Goal: Task Accomplishment & Management: Use online tool/utility

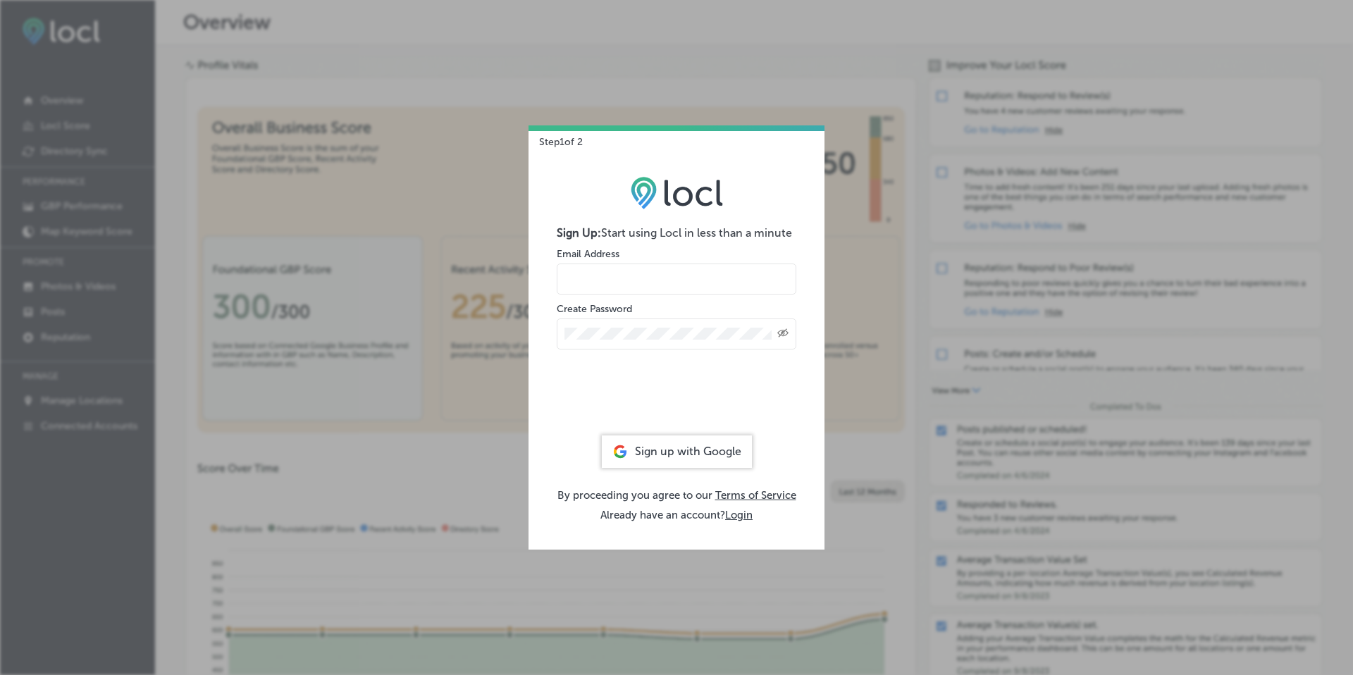
click at [687, 453] on div "Sign up with Google" at bounding box center [677, 452] width 150 height 32
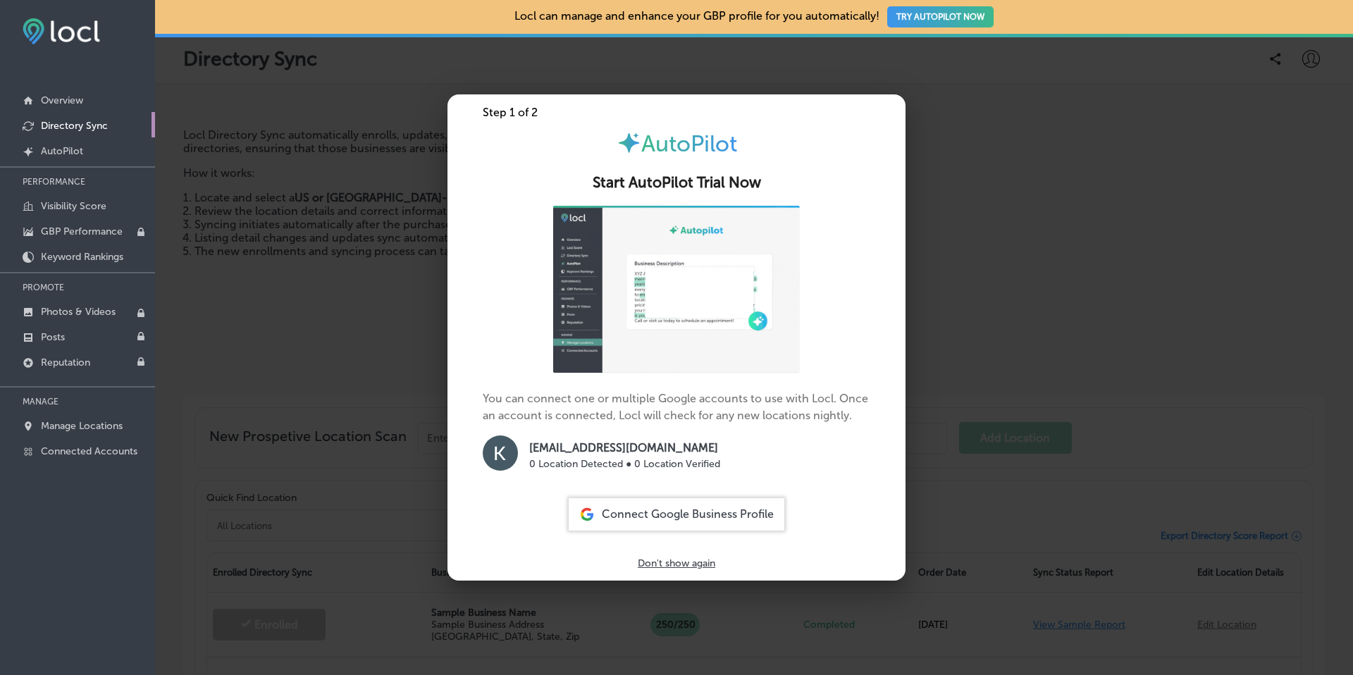
click at [685, 561] on p "Don't show again" at bounding box center [677, 564] width 78 height 12
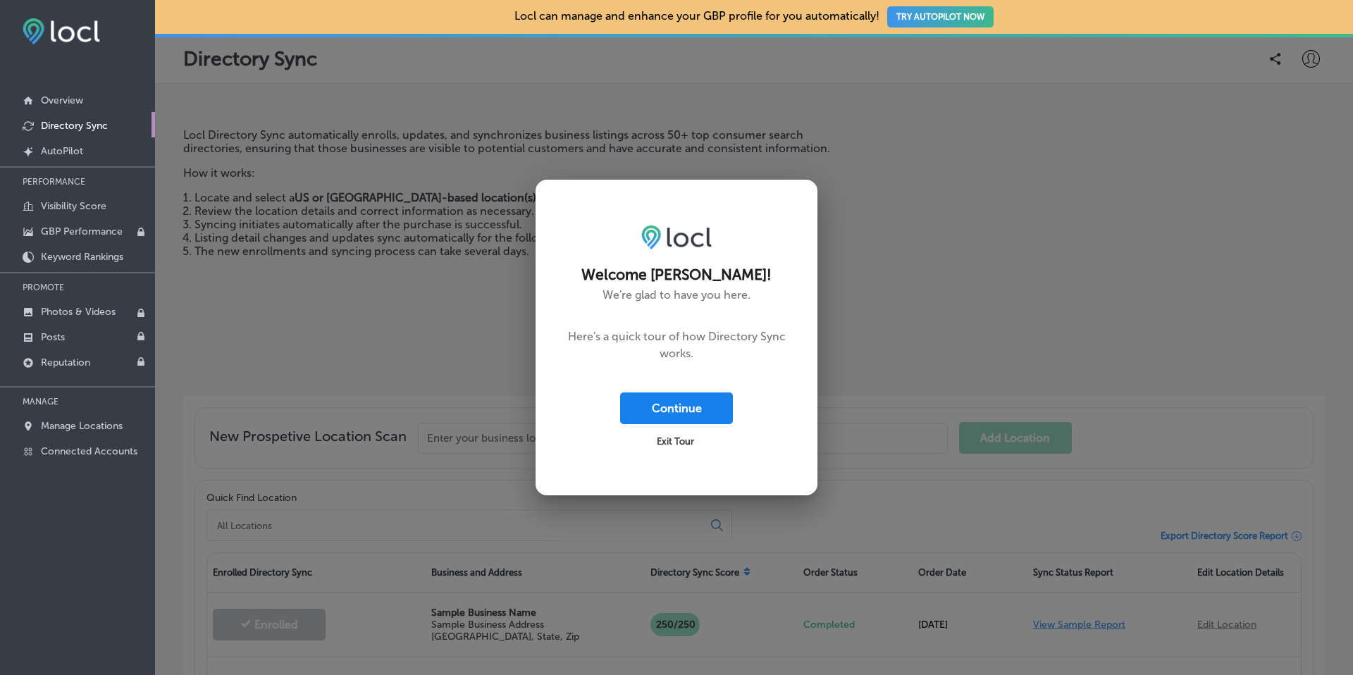
click at [692, 403] on button "Continue" at bounding box center [676, 409] width 113 height 32
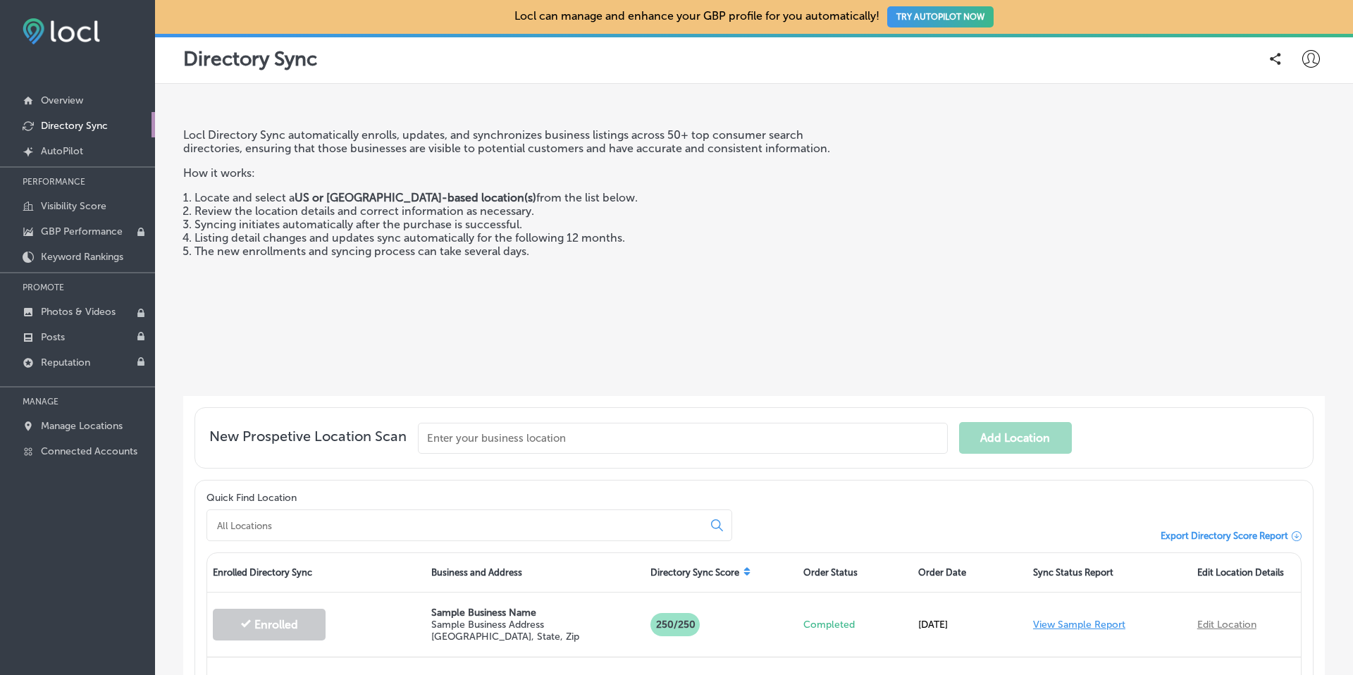
click at [696, 439] on input "text" at bounding box center [683, 438] width 530 height 31
type input "gtr roofing [GEOGRAPHIC_DATA]"
click at [603, 480] on button "Enter Manually" at bounding box center [579, 477] width 75 height 21
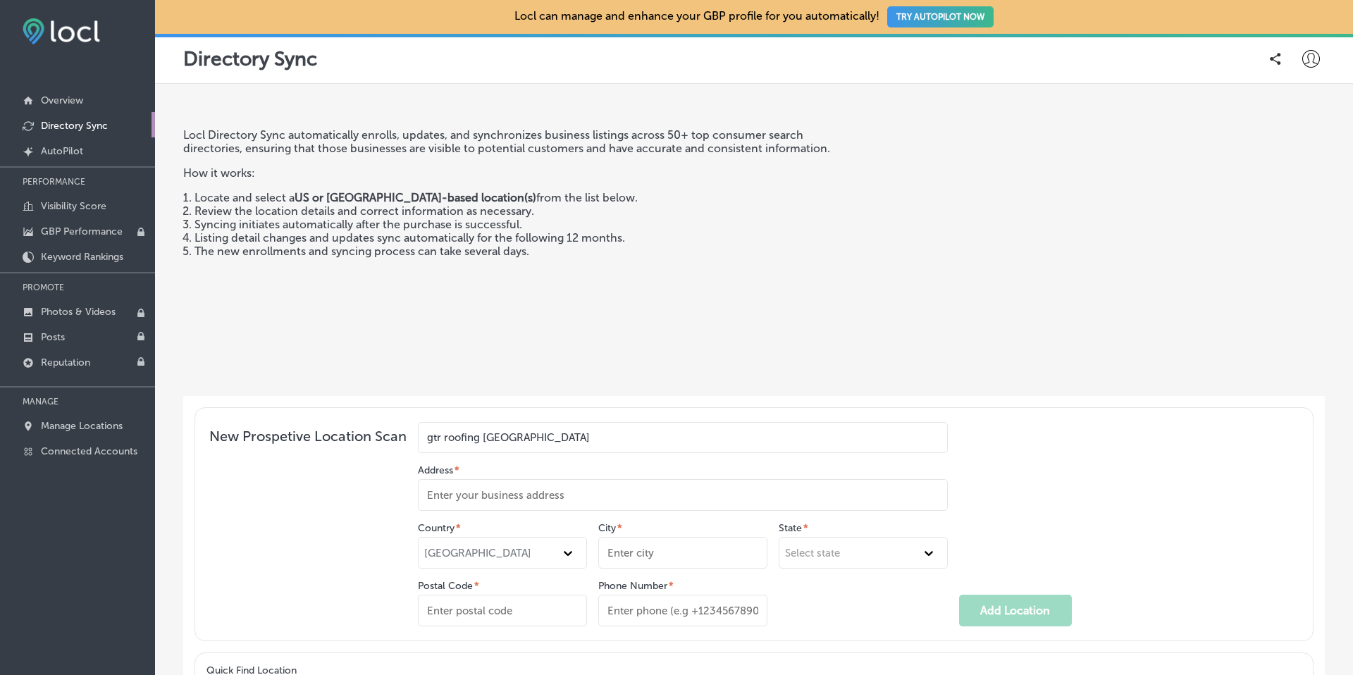
click at [606, 377] on div "Locl Directory Sync automatically enrolls, updates, and synchronizes business l…" at bounding box center [522, 256] width 678 height 257
click at [78, 228] on p "GBP Performance" at bounding box center [82, 232] width 82 height 12
